Goal: Transaction & Acquisition: Purchase product/service

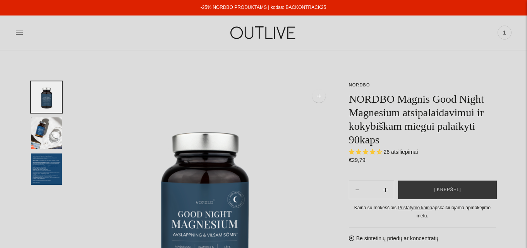
select select "**********"
drag, startPoint x: 324, startPoint y: 9, endPoint x: 285, endPoint y: 10, distance: 38.7
click at [285, 10] on div "-25% NORDBO PRODUKTAMS | kodas: BACKONTRACK25" at bounding box center [263, 7] width 527 height 15
copy link "BACKONTRACK25"
click at [507, 36] on span "1" at bounding box center [504, 32] width 11 height 11
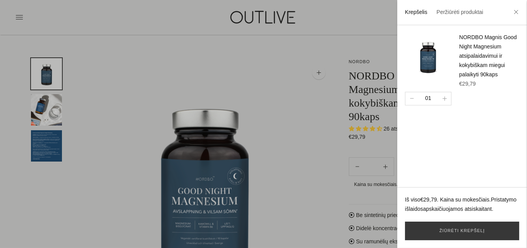
scroll to position [77, 0]
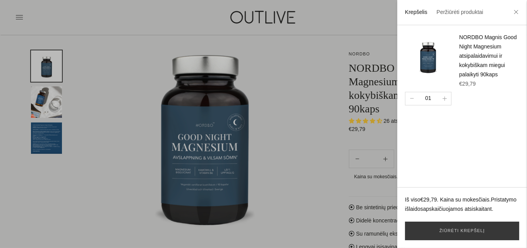
click at [307, 63] on div at bounding box center [263, 124] width 527 height 248
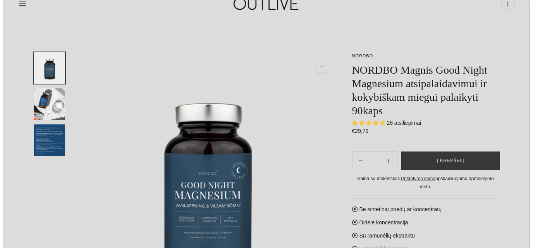
scroll to position [0, 0]
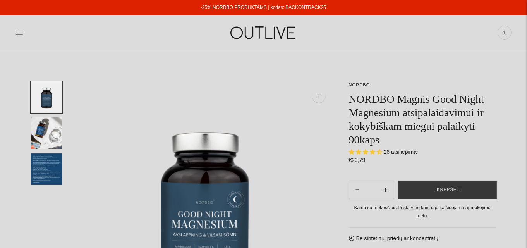
click at [21, 34] on icon at bounding box center [19, 33] width 8 height 8
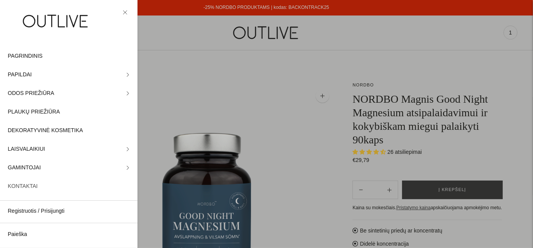
click at [24, 178] on link "KONTAKTAI" at bounding box center [68, 186] width 137 height 19
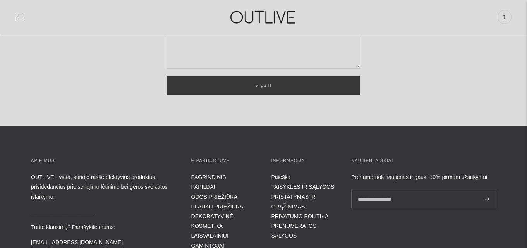
scroll to position [271, 0]
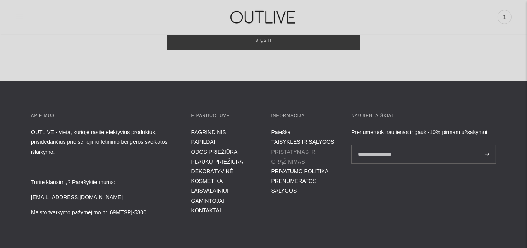
click at [295, 150] on link "PRISTATYMAS IR GRĄŽINIMAS" at bounding box center [293, 157] width 45 height 16
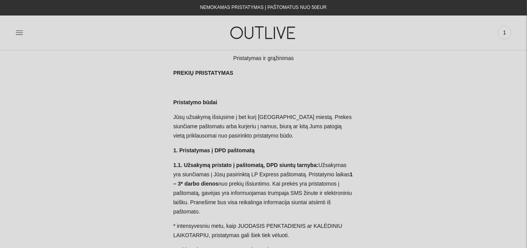
click at [14, 32] on div "PAGRINDINIS PAPILDAI Visi papildai Antioksidantai Dirbantiems ofise Ekologiška …" at bounding box center [263, 32] width 527 height 27
click at [15, 32] on icon at bounding box center [19, 33] width 8 height 8
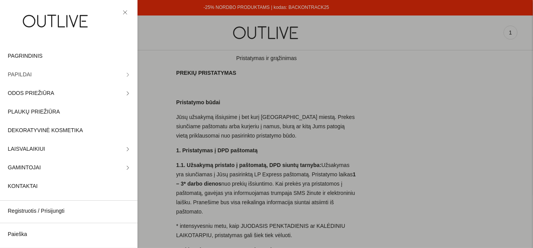
click at [96, 73] on link "PAPILDAI" at bounding box center [68, 74] width 137 height 19
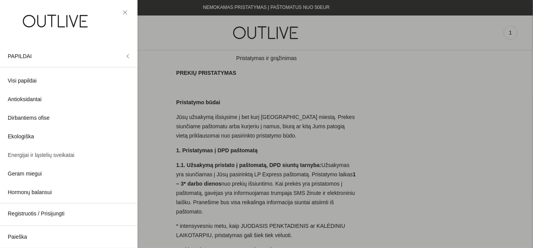
click at [31, 152] on span "Energijai ir ląstelių sveikatai" at bounding box center [41, 155] width 67 height 9
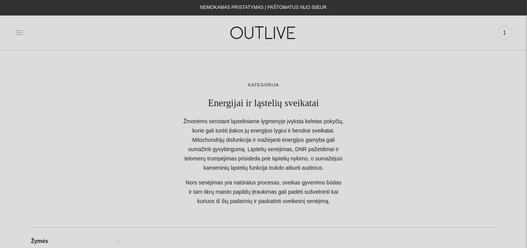
click at [17, 34] on icon at bounding box center [19, 33] width 8 height 8
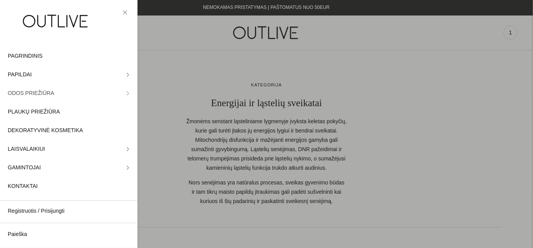
click at [56, 91] on link "ODOS PRIEŽIŪRA" at bounding box center [68, 93] width 137 height 19
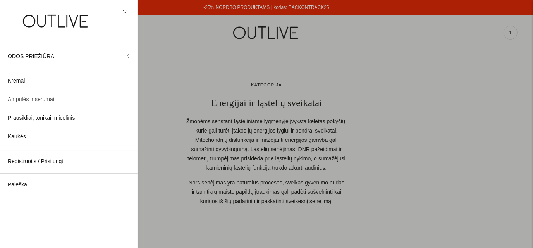
click at [17, 98] on span "Ampulės ir serumai" at bounding box center [31, 99] width 46 height 9
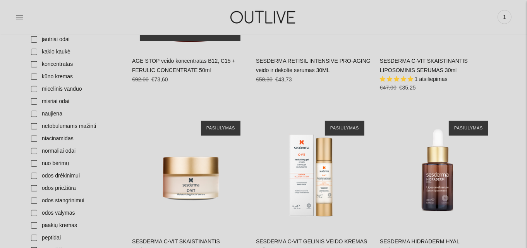
scroll to position [503, 0]
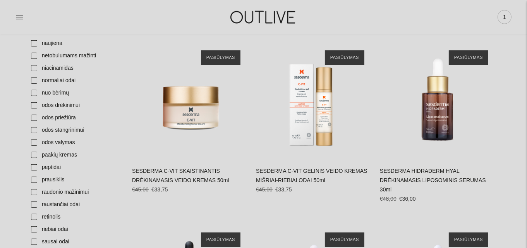
click at [504, 16] on span "1" at bounding box center [504, 17] width 11 height 11
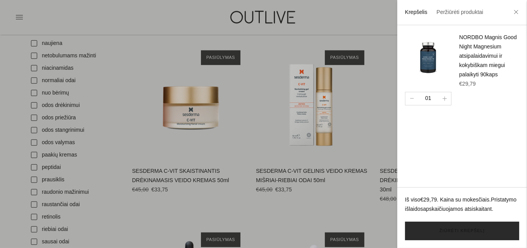
click at [466, 230] on link "Žiūrėti krepšelį" at bounding box center [462, 230] width 114 height 19
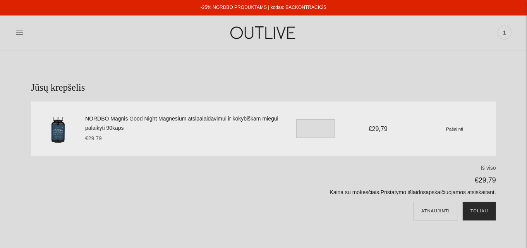
click at [483, 212] on button "Toliau" at bounding box center [479, 211] width 33 height 19
